Goal: Learn about a topic

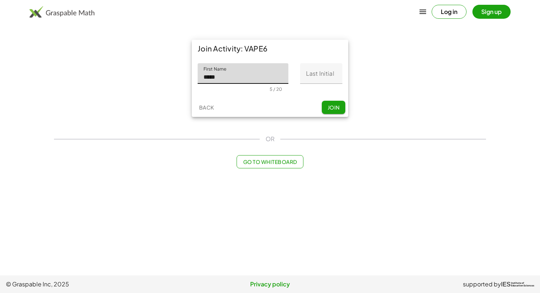
type input "*****"
click at [309, 75] on input "Last Initial" at bounding box center [321, 73] width 42 height 21
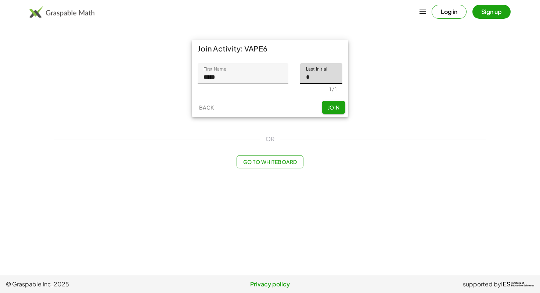
type input "*"
click at [331, 104] on span "Join" at bounding box center [333, 107] width 12 height 7
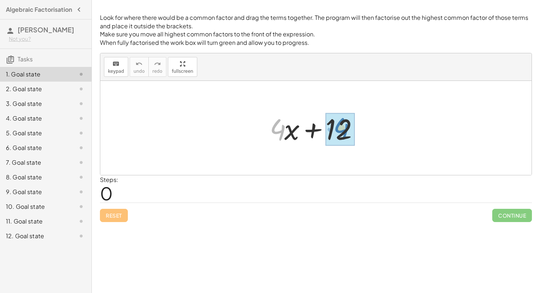
drag, startPoint x: 278, startPoint y: 130, endPoint x: 342, endPoint y: 128, distance: 63.5
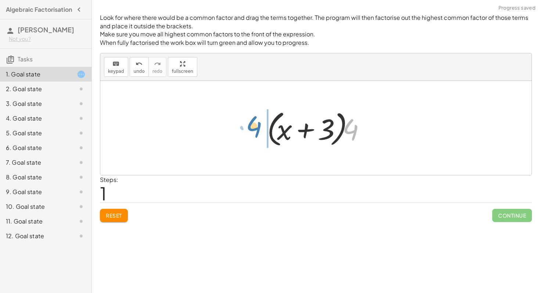
drag, startPoint x: 352, startPoint y: 130, endPoint x: 254, endPoint y: 127, distance: 97.7
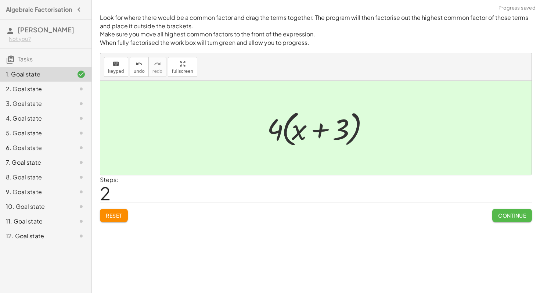
click at [501, 217] on span "Continue" at bounding box center [512, 215] width 28 height 7
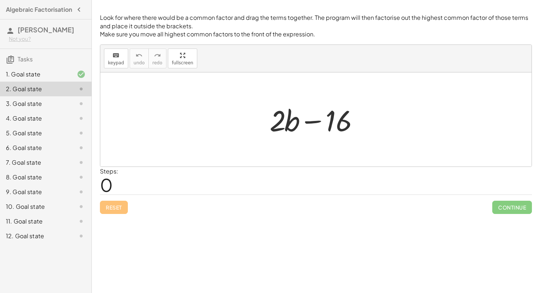
click at [125, 209] on div "Reset Continue" at bounding box center [316, 203] width 432 height 19
click at [75, 79] on div at bounding box center [75, 74] width 21 height 9
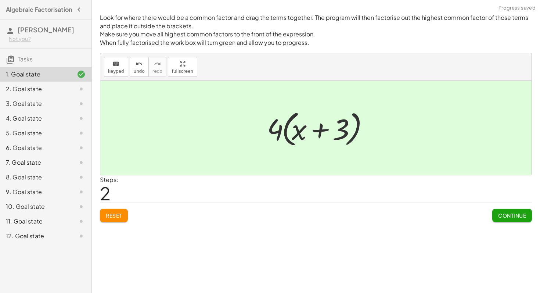
click at [76, 90] on div at bounding box center [75, 88] width 21 height 9
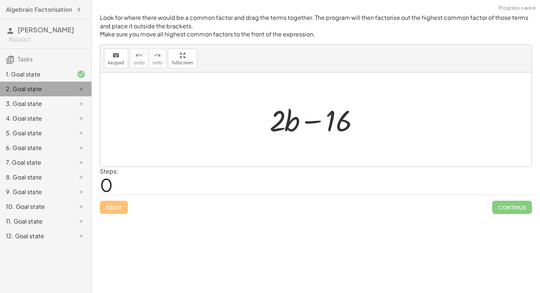
click at [76, 93] on div at bounding box center [75, 88] width 21 height 9
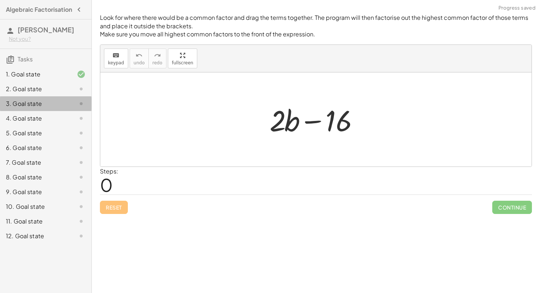
click at [77, 105] on icon at bounding box center [81, 103] width 9 height 9
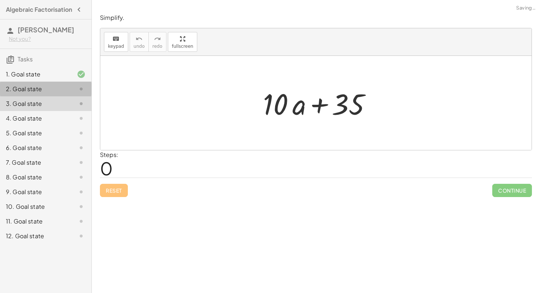
click at [80, 93] on icon at bounding box center [81, 88] width 9 height 9
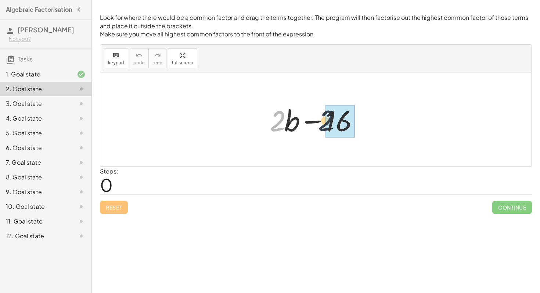
drag, startPoint x: 278, startPoint y: 126, endPoint x: 342, endPoint y: 125, distance: 64.3
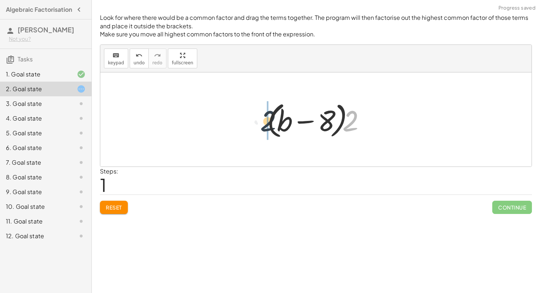
drag, startPoint x: 350, startPoint y: 126, endPoint x: 263, endPoint y: 126, distance: 86.6
click at [263, 126] on div at bounding box center [318, 119] width 110 height 42
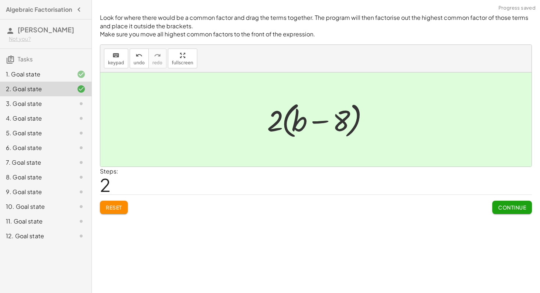
click at [510, 211] on button "Continue" at bounding box center [512, 206] width 40 height 13
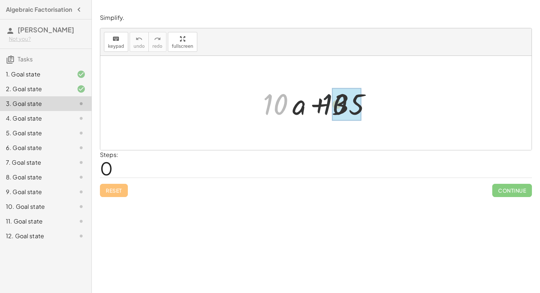
drag, startPoint x: 279, startPoint y: 106, endPoint x: 359, endPoint y: 106, distance: 79.7
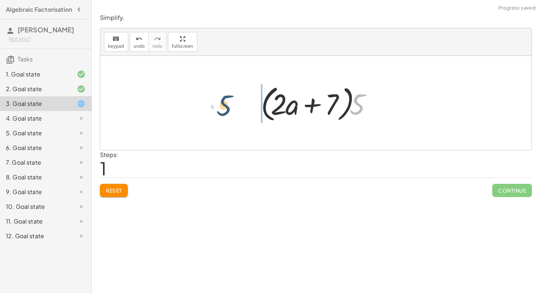
drag, startPoint x: 358, startPoint y: 106, endPoint x: 225, endPoint y: 106, distance: 133.3
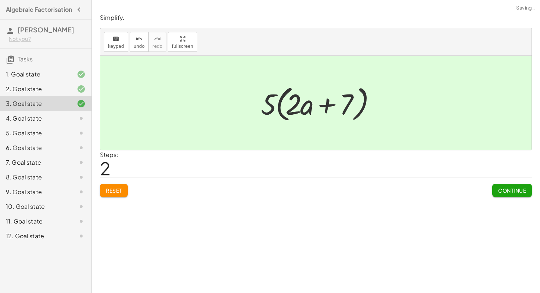
click at [504, 188] on span "Continue" at bounding box center [512, 190] width 28 height 7
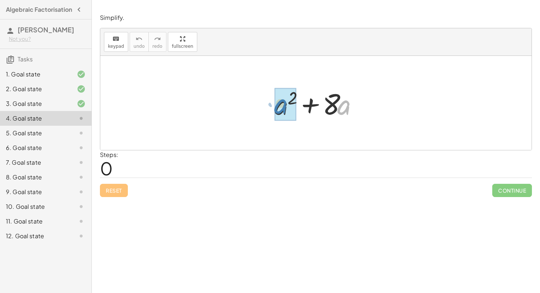
drag, startPoint x: 344, startPoint y: 105, endPoint x: 283, endPoint y: 104, distance: 60.6
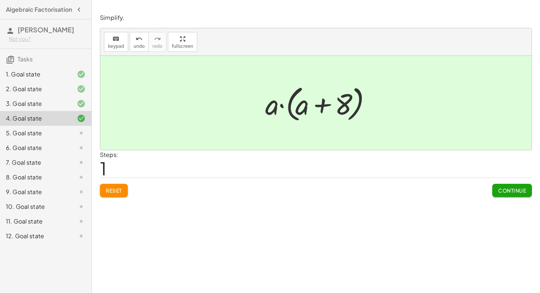
click at [519, 194] on button "Continue" at bounding box center [512, 190] width 40 height 13
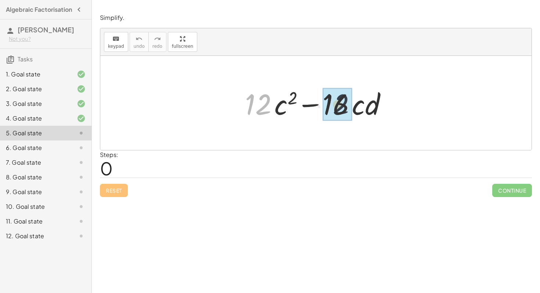
drag, startPoint x: 263, startPoint y: 111, endPoint x: 348, endPoint y: 111, distance: 84.8
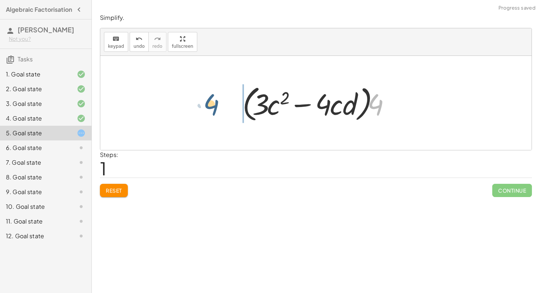
drag, startPoint x: 378, startPoint y: 108, endPoint x: 211, endPoint y: 108, distance: 166.3
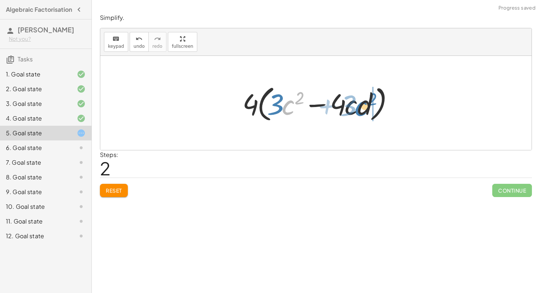
drag, startPoint x: 287, startPoint y: 112, endPoint x: 360, endPoint y: 113, distance: 73.4
click at [360, 113] on div at bounding box center [319, 103] width 160 height 42
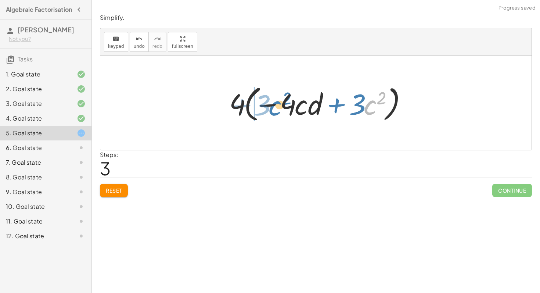
drag, startPoint x: 365, startPoint y: 109, endPoint x: 269, endPoint y: 109, distance: 95.8
click at [269, 109] on div at bounding box center [318, 103] width 186 height 42
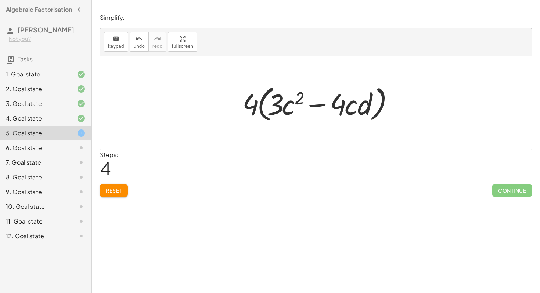
click at [289, 109] on div at bounding box center [319, 103] width 160 height 42
drag, startPoint x: 349, startPoint y: 107, endPoint x: 288, endPoint y: 107, distance: 60.9
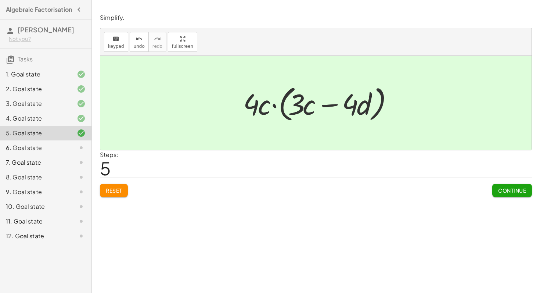
click at [0, 0] on div "Simplify. keyboard keypad undo undo redo redo fullscreen + · 12 · c 2 − · 16 · …" at bounding box center [0, 0] width 0 height 0
click at [500, 194] on button "Continue" at bounding box center [512, 190] width 40 height 13
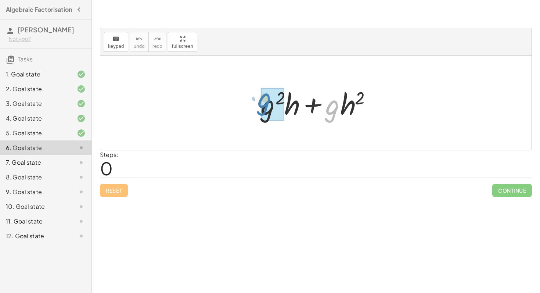
drag, startPoint x: 331, startPoint y: 116, endPoint x: 266, endPoint y: 110, distance: 65.2
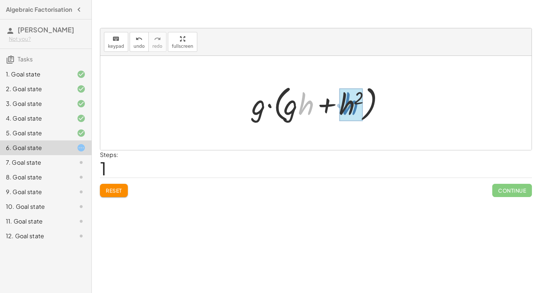
drag, startPoint x: 309, startPoint y: 109, endPoint x: 353, endPoint y: 109, distance: 44.1
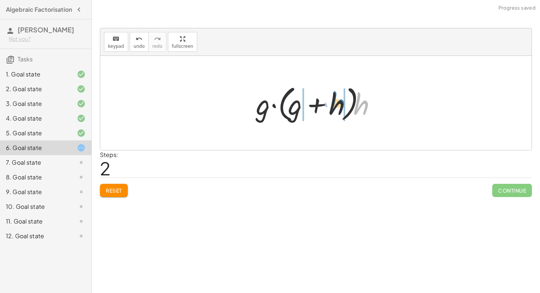
drag, startPoint x: 361, startPoint y: 108, endPoint x: 337, endPoint y: 106, distance: 23.9
click at [337, 106] on div at bounding box center [318, 103] width 132 height 42
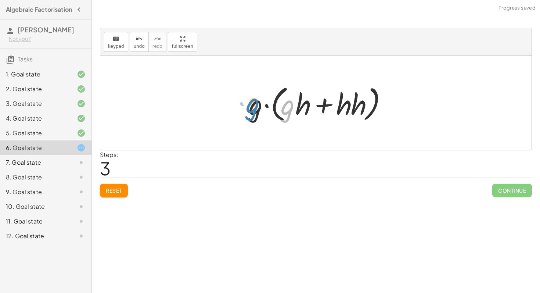
drag, startPoint x: 287, startPoint y: 109, endPoint x: 253, endPoint y: 108, distance: 34.2
click at [253, 108] on div at bounding box center [318, 103] width 147 height 42
drag, startPoint x: 253, startPoint y: 108, endPoint x: 286, endPoint y: 106, distance: 33.1
click at [286, 106] on div at bounding box center [318, 103] width 147 height 42
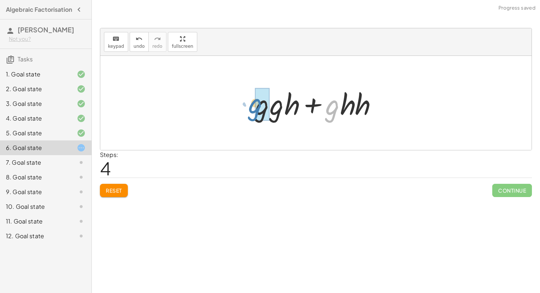
drag, startPoint x: 330, startPoint y: 108, endPoint x: 258, endPoint y: 105, distance: 72.4
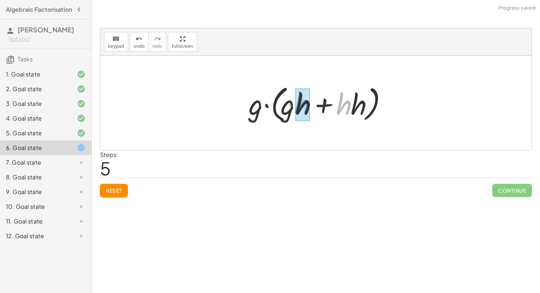
drag, startPoint x: 342, startPoint y: 105, endPoint x: 300, endPoint y: 105, distance: 41.9
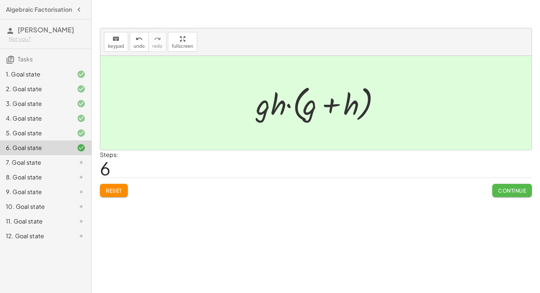
click at [515, 189] on span "Continue" at bounding box center [512, 190] width 28 height 7
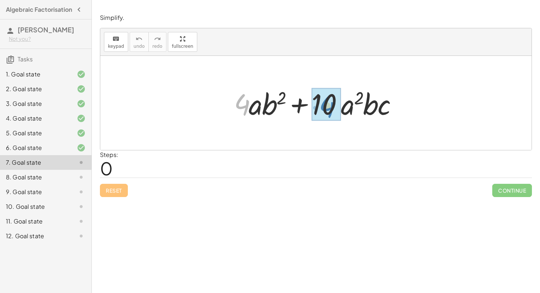
drag, startPoint x: 245, startPoint y: 107, endPoint x: 329, endPoint y: 109, distance: 84.5
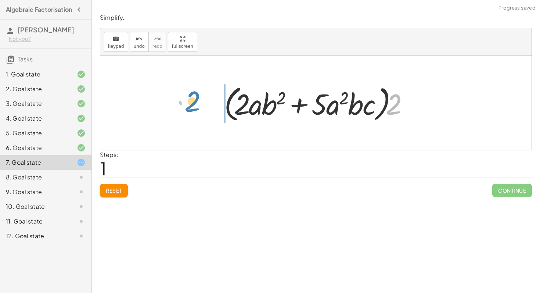
drag, startPoint x: 395, startPoint y: 101, endPoint x: 210, endPoint y: 102, distance: 185.0
click at [210, 102] on div "+ · 4 · a · b 2 + · 10 · a 2 · b · c + · 2 · 2 · a · b 2 + · 2 · 5 · a 2 · b · …" at bounding box center [315, 103] width 431 height 94
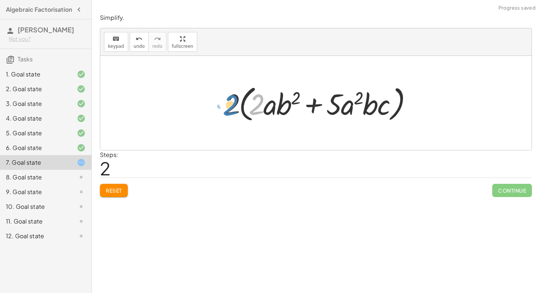
drag, startPoint x: 257, startPoint y: 103, endPoint x: 232, endPoint y: 104, distance: 24.6
click at [232, 104] on div at bounding box center [318, 103] width 196 height 42
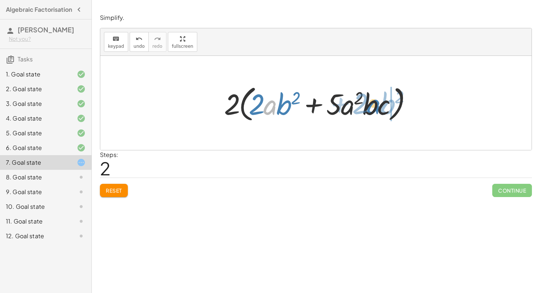
drag, startPoint x: 269, startPoint y: 108, endPoint x: 372, endPoint y: 106, distance: 102.8
click at [372, 106] on div at bounding box center [318, 103] width 196 height 42
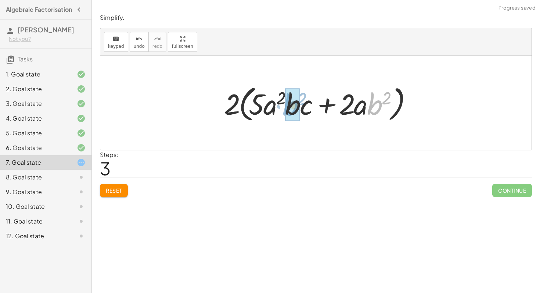
drag, startPoint x: 372, startPoint y: 106, endPoint x: 289, endPoint y: 107, distance: 82.6
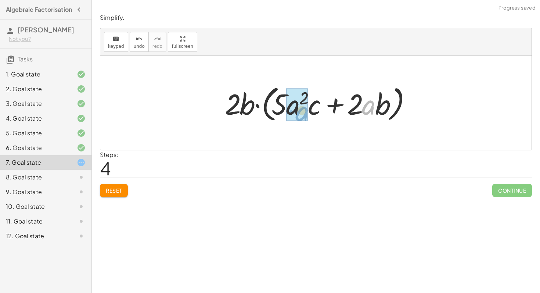
drag, startPoint x: 371, startPoint y: 107, endPoint x: 302, endPoint y: 112, distance: 69.5
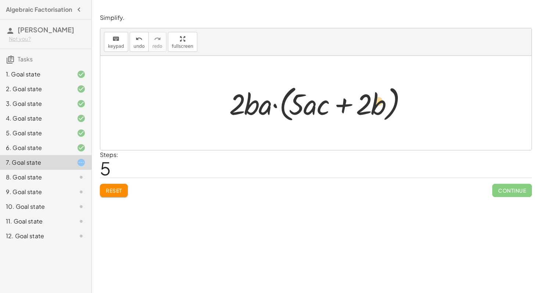
click at [376, 100] on div at bounding box center [318, 103] width 186 height 42
drag, startPoint x: 313, startPoint y: 109, endPoint x: 269, endPoint y: 110, distance: 43.3
click at [269, 110] on div at bounding box center [318, 103] width 186 height 42
click at [112, 187] on span "Reset" at bounding box center [114, 190] width 16 height 7
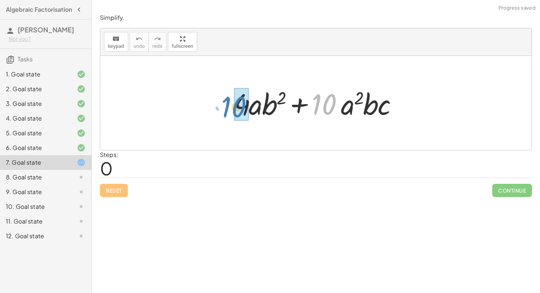
drag, startPoint x: 322, startPoint y: 103, endPoint x: 231, endPoint y: 105, distance: 90.7
click at [231, 105] on div at bounding box center [318, 103] width 177 height 38
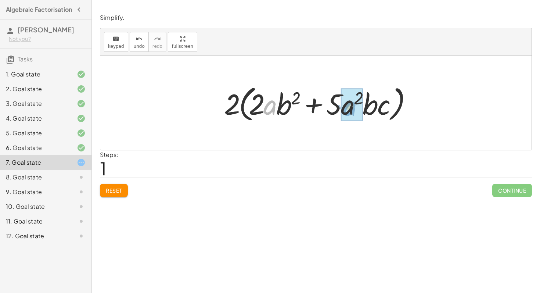
drag, startPoint x: 270, startPoint y: 113, endPoint x: 350, endPoint y: 114, distance: 79.7
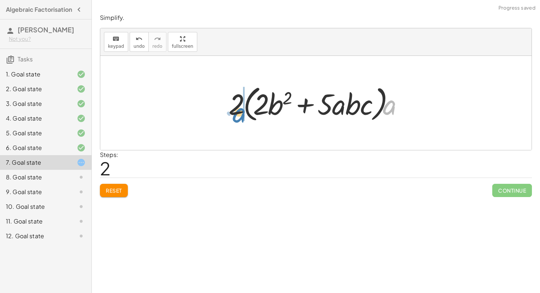
drag, startPoint x: 391, startPoint y: 104, endPoint x: 241, endPoint y: 112, distance: 150.0
click at [241, 112] on div at bounding box center [319, 103] width 188 height 42
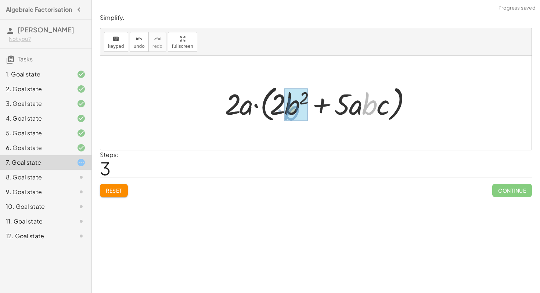
drag, startPoint x: 372, startPoint y: 102, endPoint x: 293, endPoint y: 106, distance: 79.1
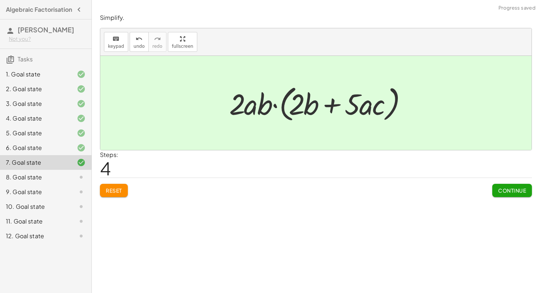
click at [498, 192] on span "Continue" at bounding box center [512, 190] width 28 height 7
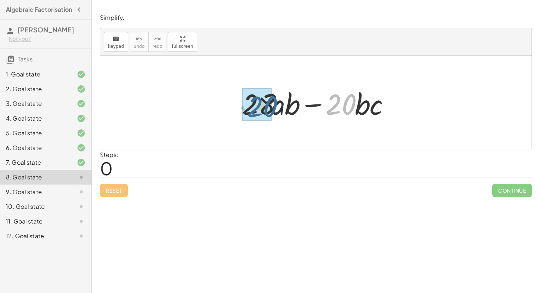
drag, startPoint x: 340, startPoint y: 99, endPoint x: 257, endPoint y: 101, distance: 83.0
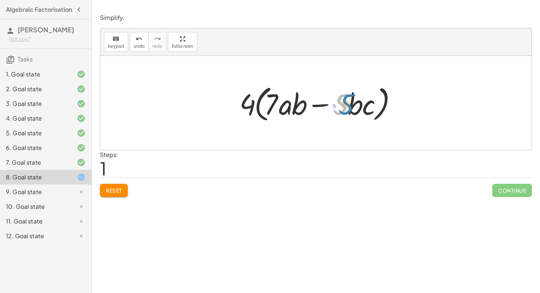
drag, startPoint x: 341, startPoint y: 111, endPoint x: 345, endPoint y: 112, distance: 4.1
click at [345, 112] on div at bounding box center [319, 103] width 166 height 42
drag, startPoint x: 300, startPoint y: 107, endPoint x: 358, endPoint y: 109, distance: 58.8
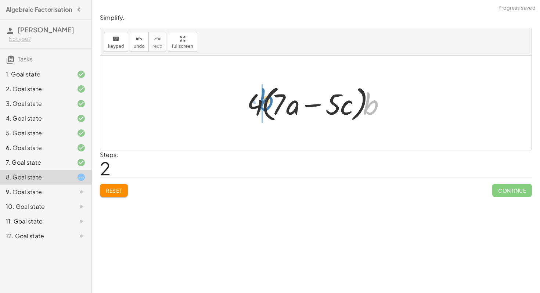
drag, startPoint x: 375, startPoint y: 108, endPoint x: 269, endPoint y: 104, distance: 105.4
click at [269, 104] on div at bounding box center [318, 103] width 151 height 42
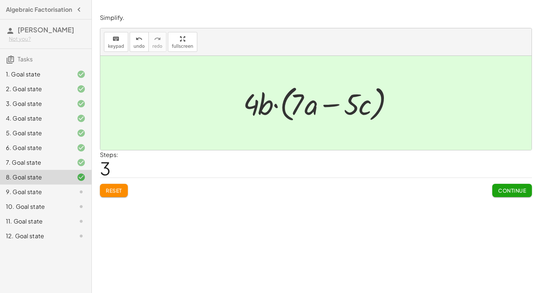
click at [510, 192] on span "Continue" at bounding box center [512, 190] width 28 height 7
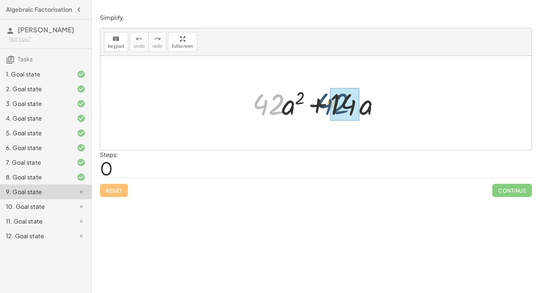
drag, startPoint x: 277, startPoint y: 108, endPoint x: 342, endPoint y: 107, distance: 65.0
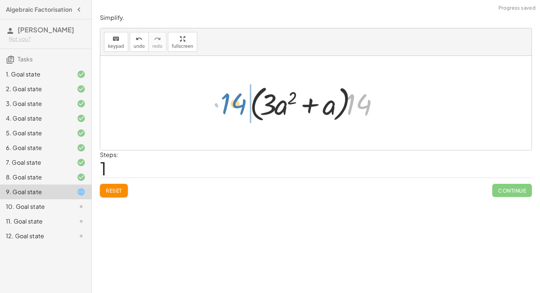
drag, startPoint x: 360, startPoint y: 108, endPoint x: 236, endPoint y: 109, distance: 124.1
click at [236, 109] on div "+ · 42 · a 2 + · 14 · a + · 14 · 3 · a 2 + · 14 · a · 14 + · · a 2 + a 14 · 3 ·…" at bounding box center [315, 103] width 431 height 94
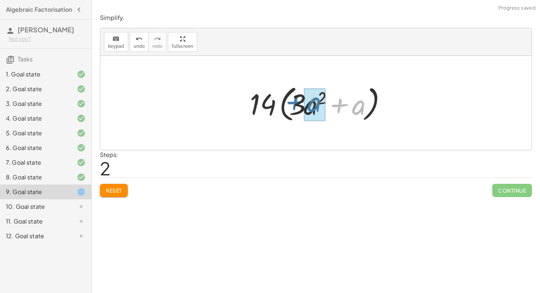
drag, startPoint x: 359, startPoint y: 110, endPoint x: 315, endPoint y: 108, distance: 44.5
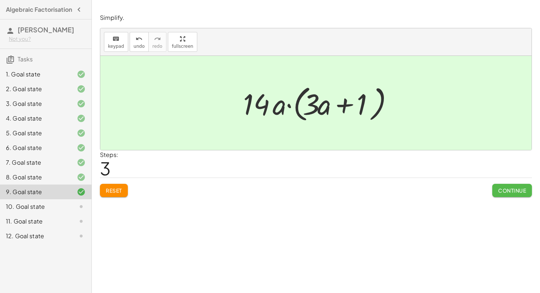
click at [508, 191] on span "Continue" at bounding box center [512, 190] width 28 height 7
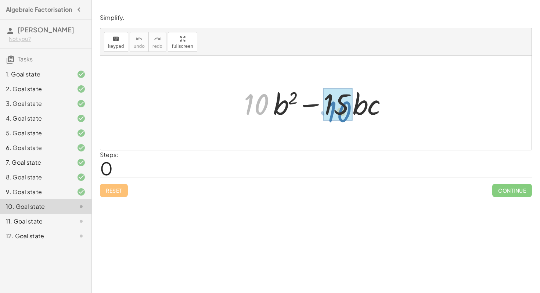
drag, startPoint x: 256, startPoint y: 115, endPoint x: 339, endPoint y: 122, distance: 82.9
click at [339, 122] on div at bounding box center [318, 103] width 156 height 38
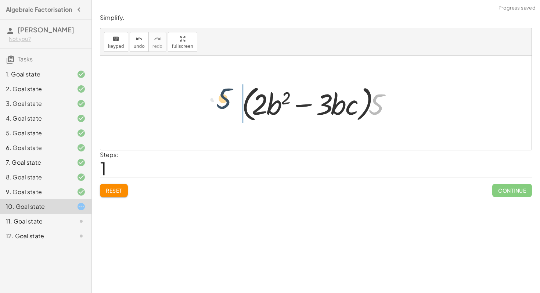
drag, startPoint x: 377, startPoint y: 111, endPoint x: 223, endPoint y: 105, distance: 153.9
click at [222, 105] on div "+ · 10 · b 2 − · 15 · b · c + · 5 · 2 · b 2 − · 5 · 3 · b · c · 5 + · · b 2 − ·…" at bounding box center [315, 103] width 431 height 94
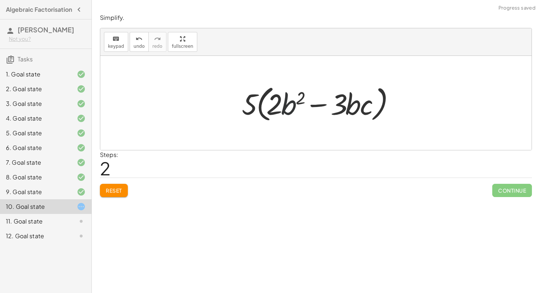
click at [290, 108] on div at bounding box center [319, 103] width 162 height 42
drag, startPoint x: 356, startPoint y: 109, endPoint x: 284, endPoint y: 109, distance: 72.0
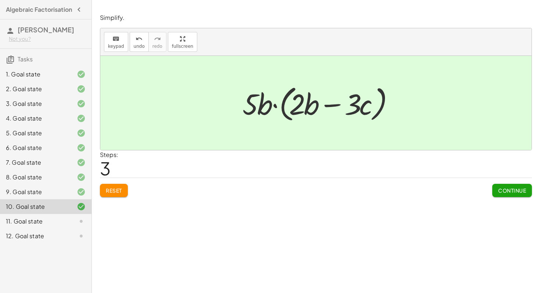
click at [502, 188] on span "Continue" at bounding box center [512, 190] width 28 height 7
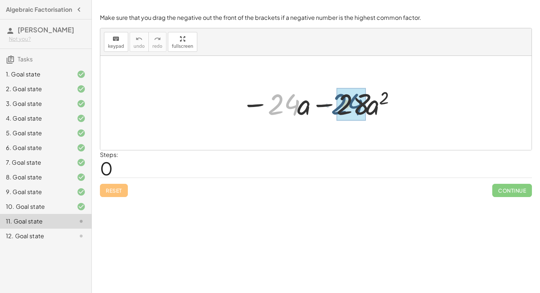
drag, startPoint x: 289, startPoint y: 104, endPoint x: 354, endPoint y: 104, distance: 65.3
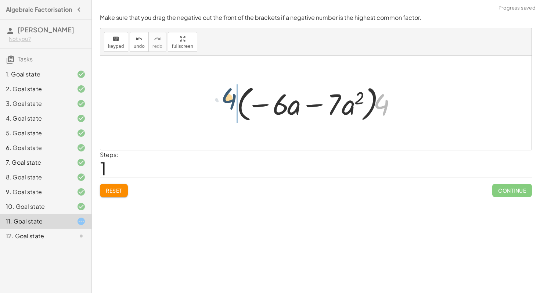
drag, startPoint x: 384, startPoint y: 102, endPoint x: 225, endPoint y: 96, distance: 158.7
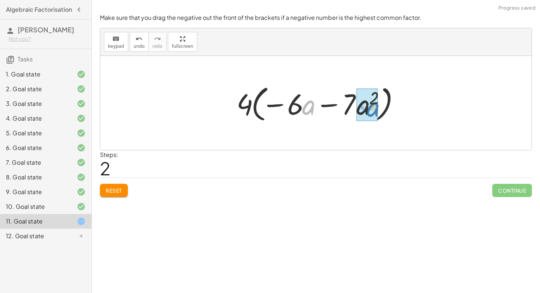
drag, startPoint x: 307, startPoint y: 112, endPoint x: 367, endPoint y: 113, distance: 59.5
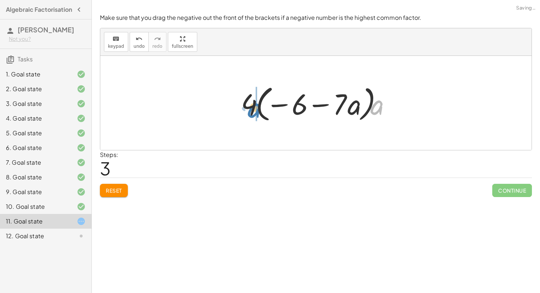
drag, startPoint x: 376, startPoint y: 111, endPoint x: 252, endPoint y: 114, distance: 123.7
click at [252, 114] on div at bounding box center [318, 103] width 163 height 42
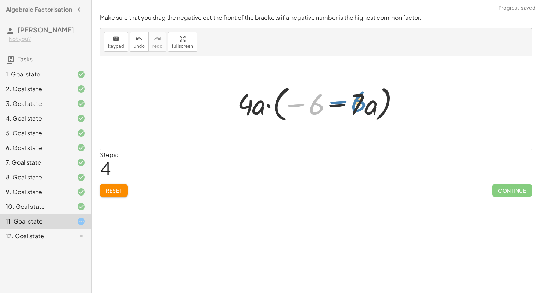
drag, startPoint x: 320, startPoint y: 106, endPoint x: 360, endPoint y: 104, distance: 40.9
click at [360, 104] on div at bounding box center [318, 103] width 170 height 42
drag, startPoint x: 367, startPoint y: 104, endPoint x: 258, endPoint y: 105, distance: 109.4
click at [258, 105] on div at bounding box center [318, 103] width 170 height 42
drag, startPoint x: 375, startPoint y: 108, endPoint x: 264, endPoint y: 108, distance: 110.9
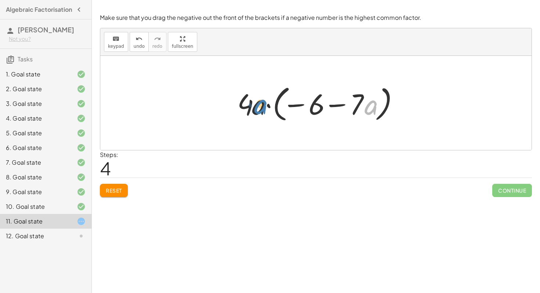
click at [264, 108] on div at bounding box center [318, 103] width 170 height 42
drag, startPoint x: 260, startPoint y: 109, endPoint x: 372, endPoint y: 110, distance: 112.7
click at [372, 110] on div at bounding box center [318, 103] width 170 height 42
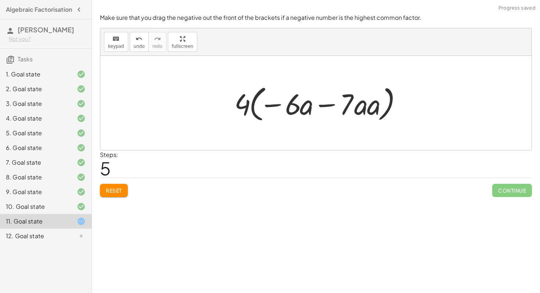
click at [110, 192] on span "Reset" at bounding box center [114, 190] width 16 height 7
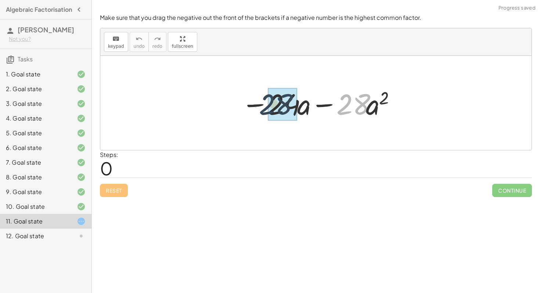
drag, startPoint x: 362, startPoint y: 104, endPoint x: 285, endPoint y: 103, distance: 77.8
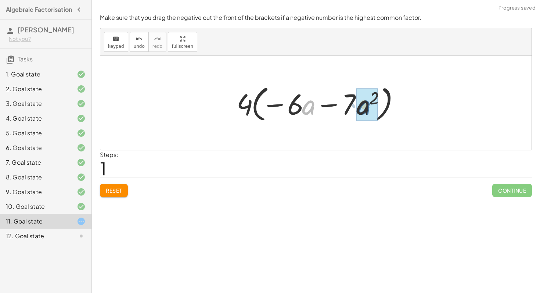
drag, startPoint x: 309, startPoint y: 109, endPoint x: 366, endPoint y: 109, distance: 56.5
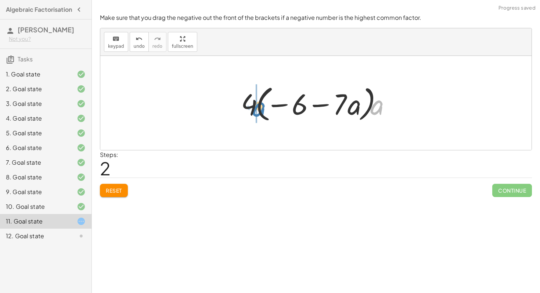
drag, startPoint x: 379, startPoint y: 110, endPoint x: 261, endPoint y: 111, distance: 118.2
click at [261, 111] on div at bounding box center [318, 103] width 163 height 42
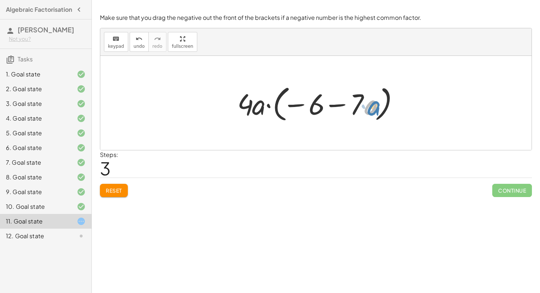
click at [370, 106] on div at bounding box center [318, 103] width 170 height 42
drag, startPoint x: 368, startPoint y: 104, endPoint x: 402, endPoint y: 104, distance: 34.5
click at [402, 104] on div at bounding box center [318, 103] width 170 height 42
drag, startPoint x: 340, startPoint y: 104, endPoint x: 300, endPoint y: 105, distance: 39.7
click at [300, 104] on div at bounding box center [318, 103] width 170 height 42
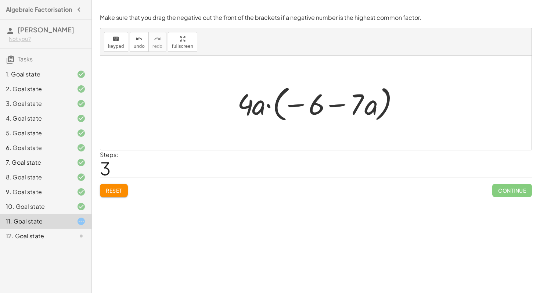
click at [117, 193] on span "Reset" at bounding box center [114, 190] width 16 height 7
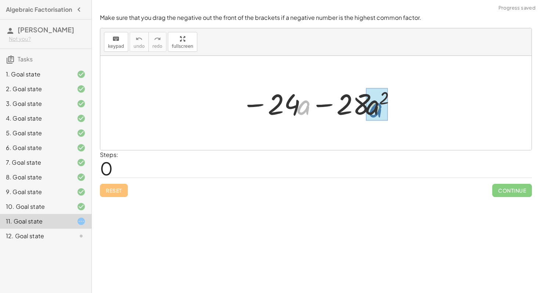
drag, startPoint x: 307, startPoint y: 109, endPoint x: 380, endPoint y: 112, distance: 72.4
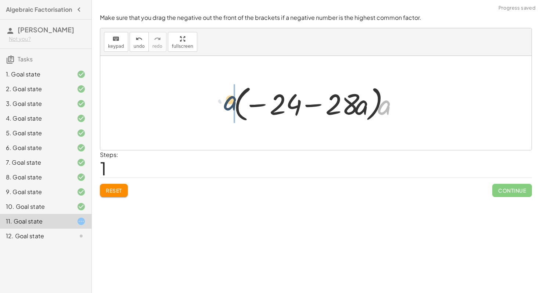
drag, startPoint x: 387, startPoint y: 110, endPoint x: 222, endPoint y: 107, distance: 164.9
click at [222, 107] on div "− · 24 · a − · 28 · a 2 − · 24 · a − · 28 · a · a · a − 24 · a − · 28 · a · ( )" at bounding box center [315, 103] width 431 height 94
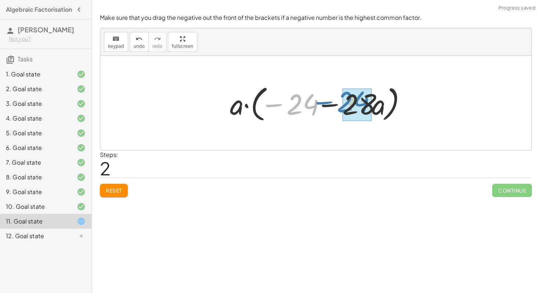
drag, startPoint x: 312, startPoint y: 108, endPoint x: 363, endPoint y: 105, distance: 50.7
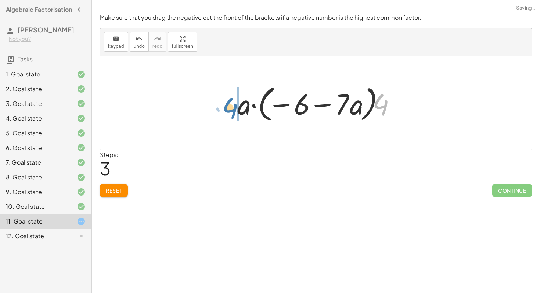
drag, startPoint x: 379, startPoint y: 108, endPoint x: 229, endPoint y: 111, distance: 150.6
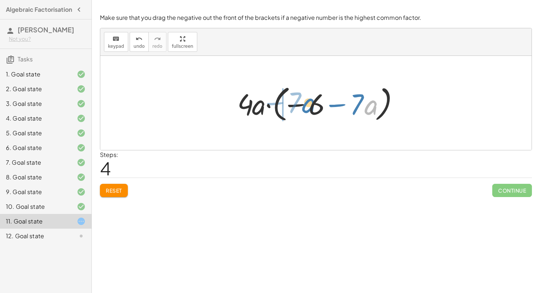
drag, startPoint x: 368, startPoint y: 104, endPoint x: 307, endPoint y: 103, distance: 61.3
click at [307, 103] on div at bounding box center [318, 103] width 170 height 42
drag, startPoint x: 333, startPoint y: 111, endPoint x: 300, endPoint y: 113, distance: 32.4
click at [300, 113] on div at bounding box center [318, 103] width 170 height 42
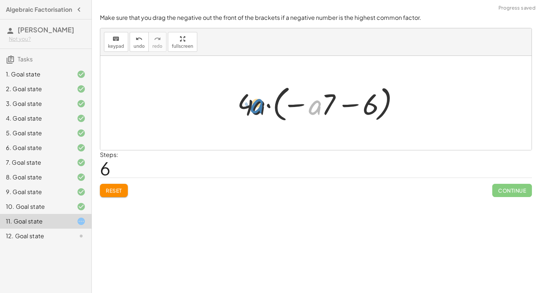
drag, startPoint x: 318, startPoint y: 110, endPoint x: 263, endPoint y: 111, distance: 54.7
click at [263, 111] on div at bounding box center [318, 103] width 170 height 42
click at [120, 188] on span "Reset" at bounding box center [114, 190] width 16 height 7
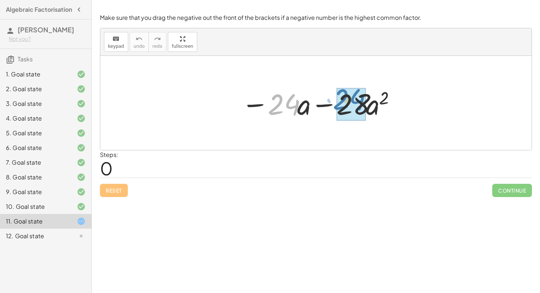
drag, startPoint x: 279, startPoint y: 102, endPoint x: 345, endPoint y: 98, distance: 65.9
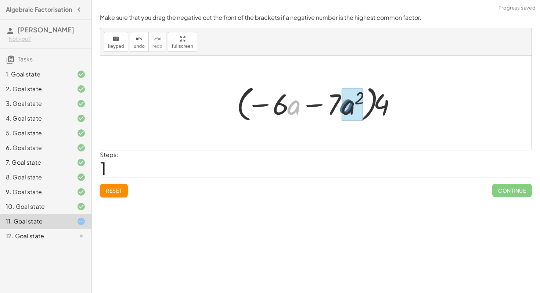
drag, startPoint x: 295, startPoint y: 109, endPoint x: 347, endPoint y: 108, distance: 52.5
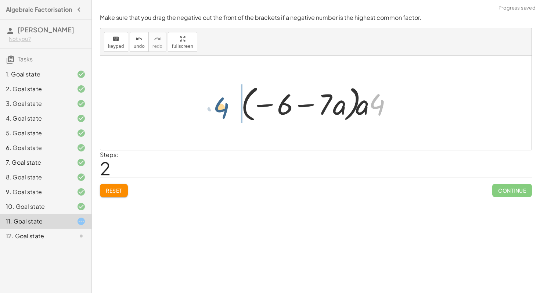
drag, startPoint x: 381, startPoint y: 107, endPoint x: 224, endPoint y: 110, distance: 156.4
click at [224, 110] on div "− · 24 · a − · 28 · a 2 − · 4 · 6 · a − · 4 · 7 · a 2 · ( − · 6 · a − · 7 · a 2…" at bounding box center [315, 103] width 431 height 94
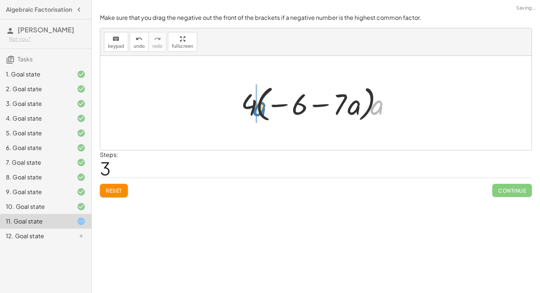
drag, startPoint x: 376, startPoint y: 112, endPoint x: 257, endPoint y: 113, distance: 118.6
click at [257, 113] on div at bounding box center [318, 103] width 163 height 42
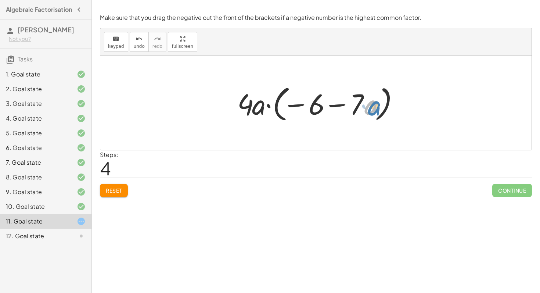
click at [372, 114] on div at bounding box center [318, 103] width 170 height 42
click at [317, 108] on div at bounding box center [318, 103] width 170 height 42
click at [123, 195] on button "Reset" at bounding box center [114, 190] width 28 height 13
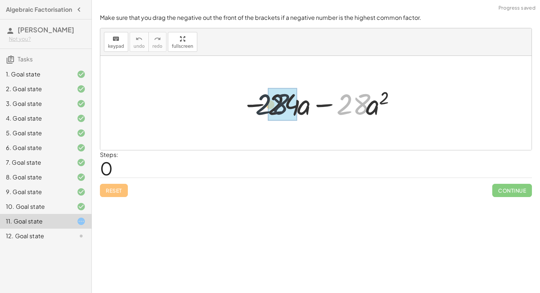
drag, startPoint x: 361, startPoint y: 106, endPoint x: 279, endPoint y: 106, distance: 82.2
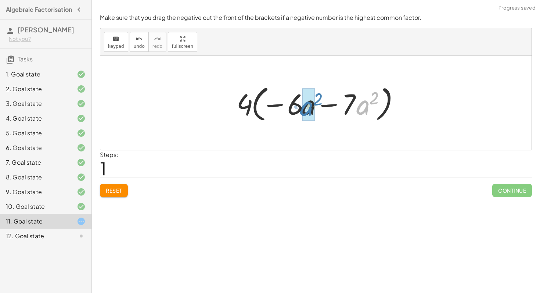
drag, startPoint x: 364, startPoint y: 111, endPoint x: 308, endPoint y: 112, distance: 55.8
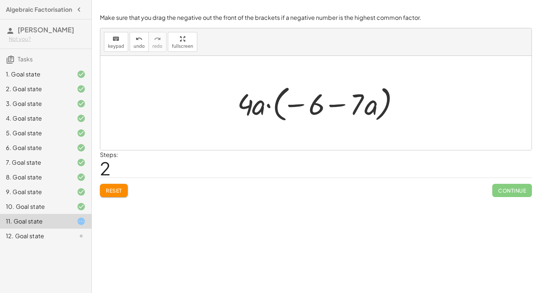
click at [297, 105] on div at bounding box center [318, 103] width 170 height 42
drag, startPoint x: 297, startPoint y: 105, endPoint x: 221, endPoint y: 105, distance: 75.6
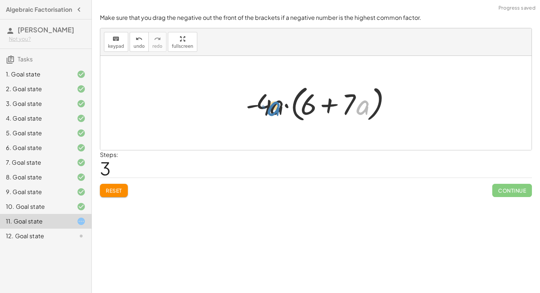
drag, startPoint x: 358, startPoint y: 105, endPoint x: 271, endPoint y: 106, distance: 87.7
click at [271, 106] on div at bounding box center [318, 103] width 153 height 42
drag, startPoint x: 328, startPoint y: 106, endPoint x: 339, endPoint y: 104, distance: 11.2
click at [339, 104] on div at bounding box center [318, 103] width 153 height 42
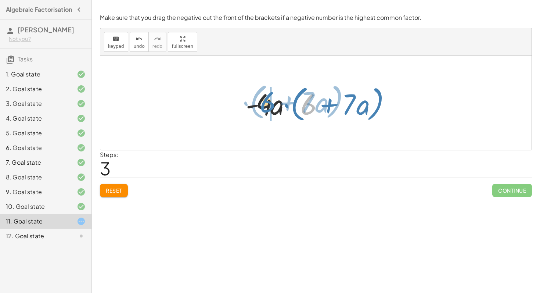
drag, startPoint x: 308, startPoint y: 107, endPoint x: 267, endPoint y: 105, distance: 40.8
click at [267, 105] on div at bounding box center [318, 103] width 153 height 42
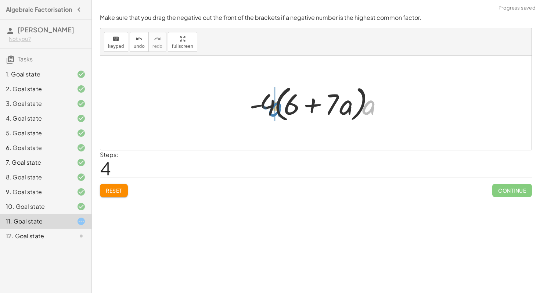
drag, startPoint x: 373, startPoint y: 103, endPoint x: 280, endPoint y: 105, distance: 93.3
click at [280, 105] on div at bounding box center [319, 103] width 146 height 42
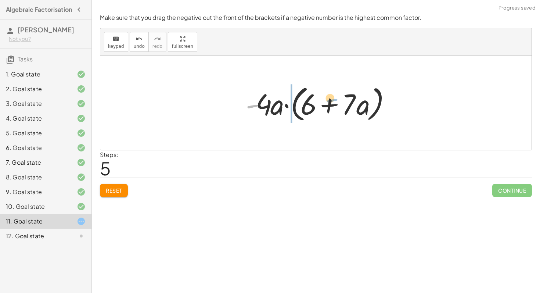
drag, startPoint x: 255, startPoint y: 106, endPoint x: 333, endPoint y: 105, distance: 77.8
click at [333, 105] on div at bounding box center [318, 103] width 153 height 42
click at [117, 189] on span "Reset" at bounding box center [114, 190] width 16 height 7
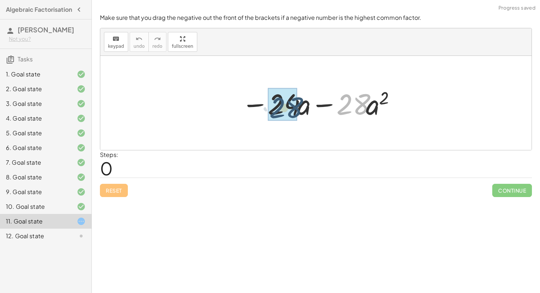
drag, startPoint x: 360, startPoint y: 102, endPoint x: 291, endPoint y: 105, distance: 69.1
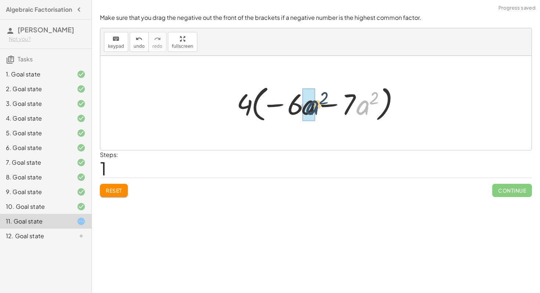
drag, startPoint x: 364, startPoint y: 110, endPoint x: 309, endPoint y: 110, distance: 55.1
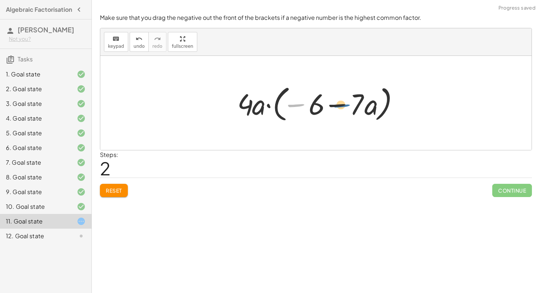
drag, startPoint x: 298, startPoint y: 105, endPoint x: 345, endPoint y: 106, distance: 46.3
click at [345, 106] on div at bounding box center [318, 103] width 170 height 42
drag, startPoint x: 340, startPoint y: 104, endPoint x: 293, endPoint y: 104, distance: 47.0
click at [293, 103] on div at bounding box center [318, 103] width 170 height 42
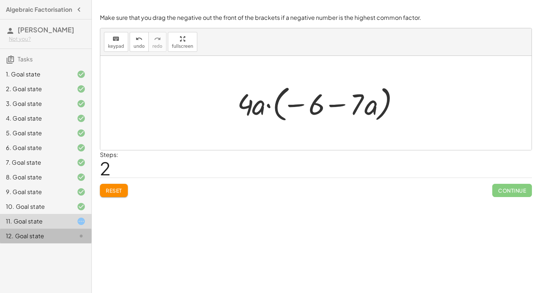
click at [80, 238] on icon at bounding box center [81, 235] width 9 height 9
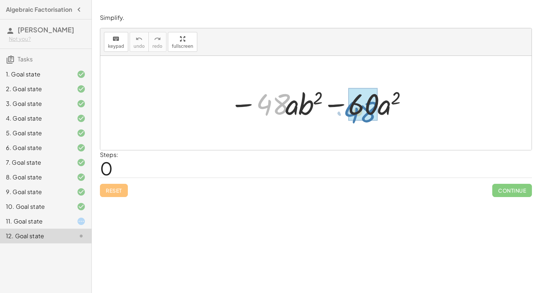
drag, startPoint x: 273, startPoint y: 97, endPoint x: 360, endPoint y: 104, distance: 87.3
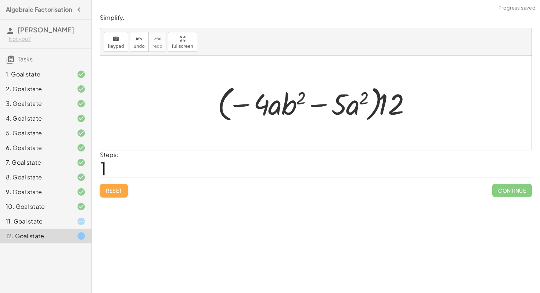
click at [117, 192] on span "Reset" at bounding box center [114, 190] width 16 height 7
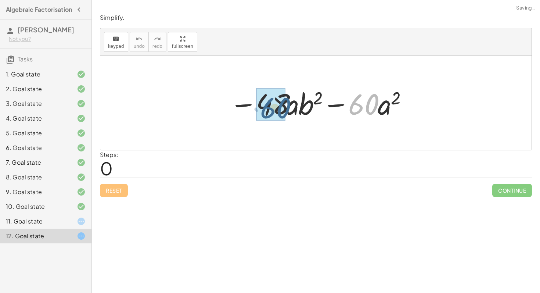
drag, startPoint x: 356, startPoint y: 106, endPoint x: 267, endPoint y: 109, distance: 89.3
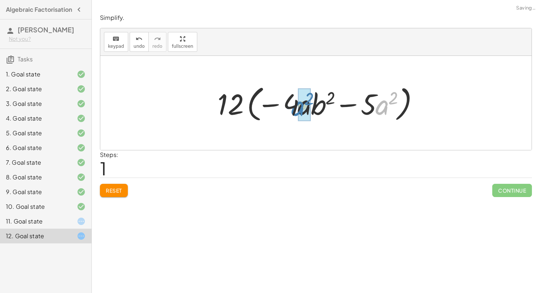
drag, startPoint x: 382, startPoint y: 102, endPoint x: 300, endPoint y: 104, distance: 82.2
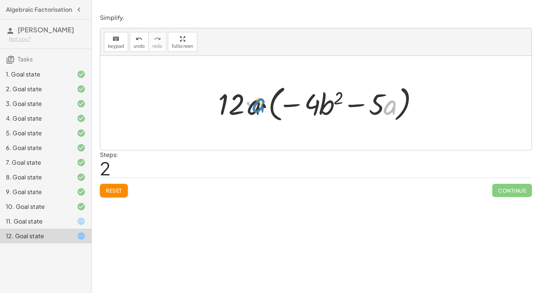
drag, startPoint x: 385, startPoint y: 105, endPoint x: 251, endPoint y: 105, distance: 134.0
click at [251, 105] on div at bounding box center [318, 103] width 208 height 42
click at [315, 106] on div at bounding box center [318, 103] width 208 height 42
drag, startPoint x: 315, startPoint y: 106, endPoint x: 231, endPoint y: 110, distance: 83.8
click at [231, 110] on div at bounding box center [318, 103] width 208 height 42
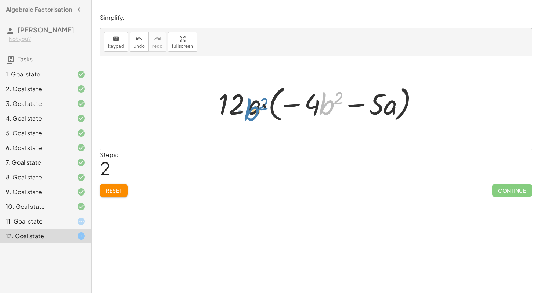
drag, startPoint x: 330, startPoint y: 103, endPoint x: 256, endPoint y: 107, distance: 73.6
click at [256, 107] on div at bounding box center [318, 103] width 208 height 42
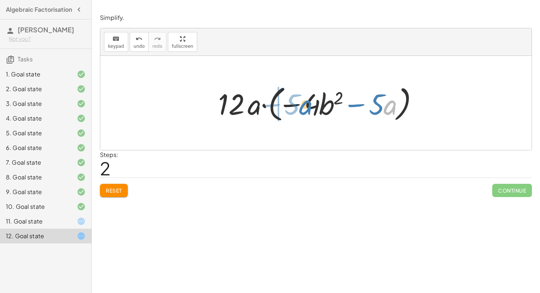
drag, startPoint x: 388, startPoint y: 102, endPoint x: 304, endPoint y: 102, distance: 84.1
click at [304, 102] on div at bounding box center [318, 103] width 208 height 42
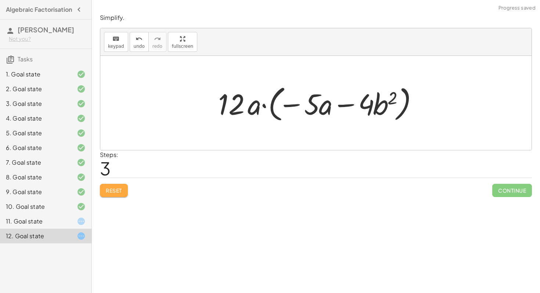
click at [123, 191] on button "Reset" at bounding box center [114, 190] width 28 height 13
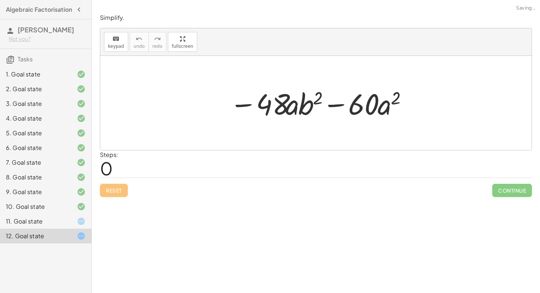
click at [84, 225] on icon at bounding box center [81, 221] width 9 height 9
